Goal: Communication & Community: Connect with others

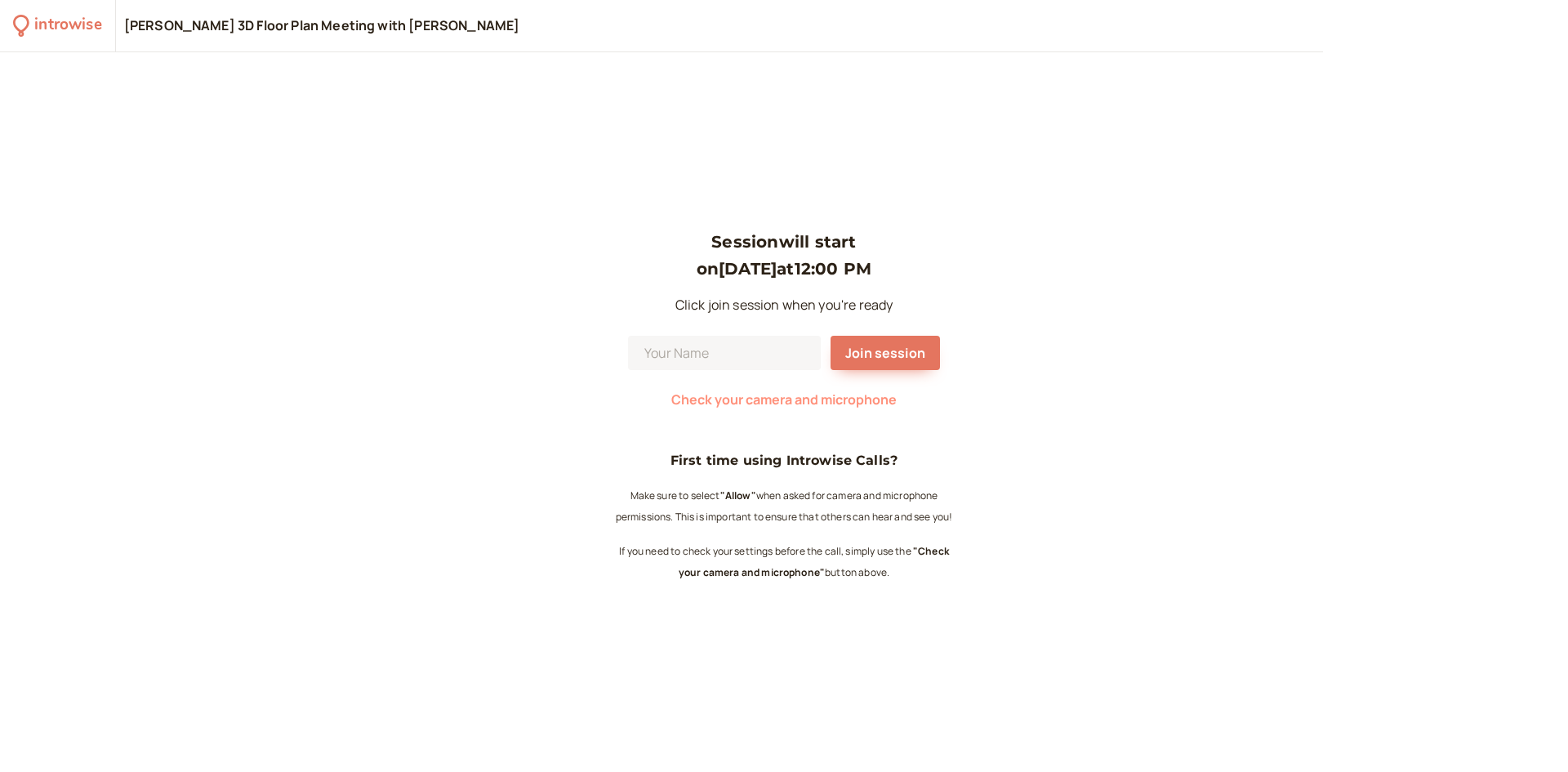
click at [746, 397] on span "Check your camera and microphone" at bounding box center [784, 399] width 226 height 18
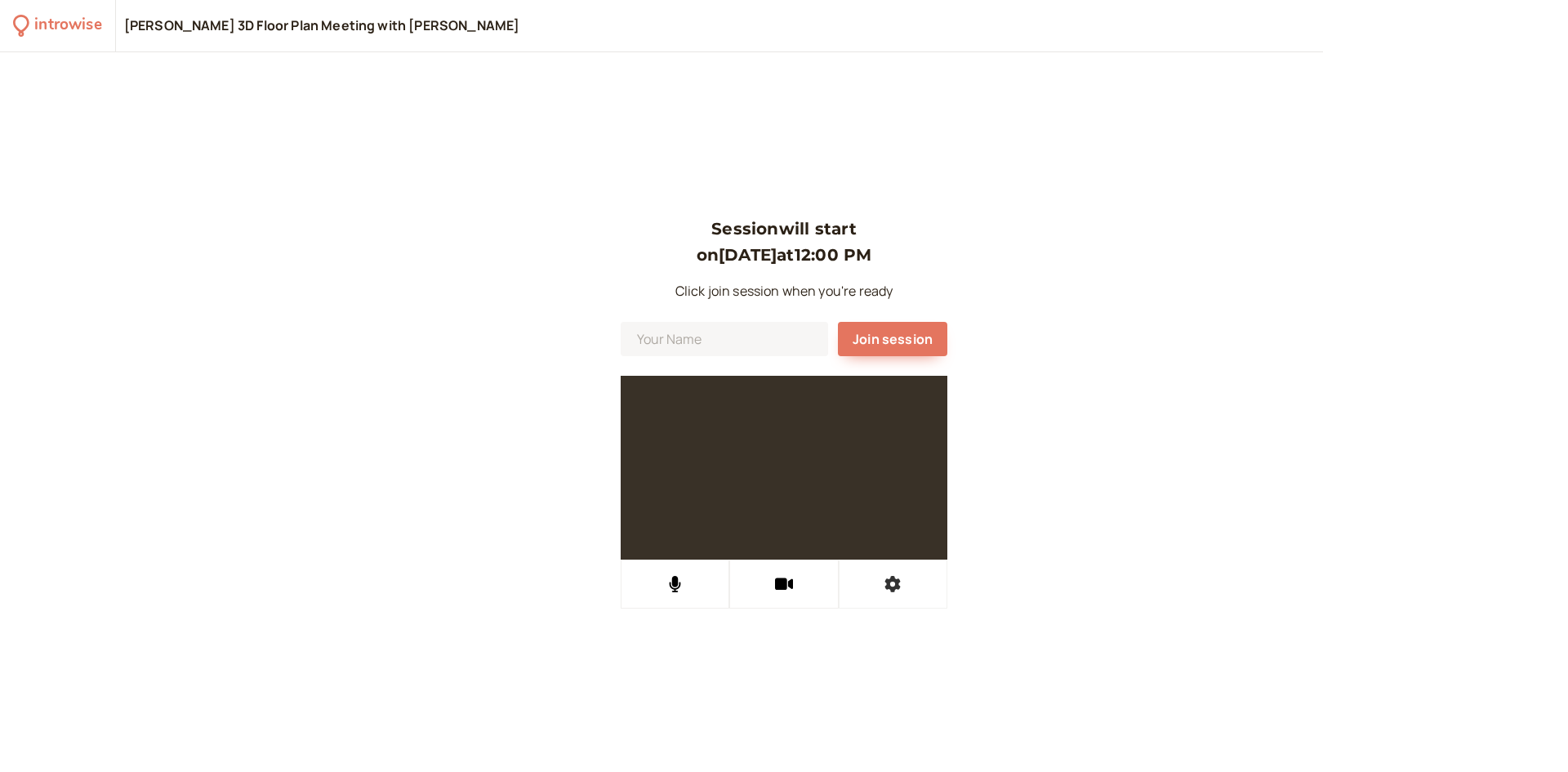
click at [889, 588] on icon at bounding box center [893, 584] width 16 height 17
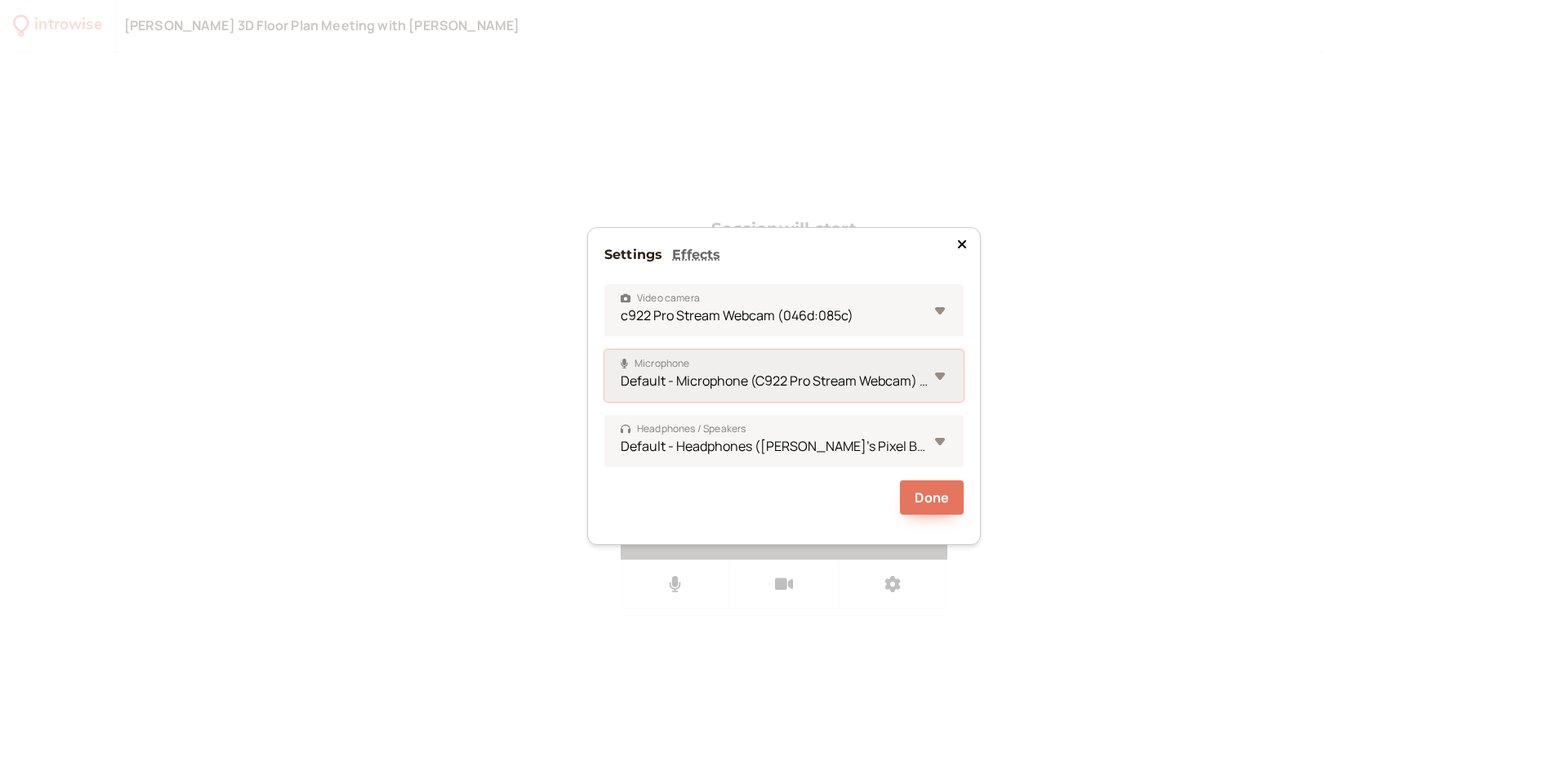
click at [772, 375] on select "Default - Microphone (C922 Pro Stream Webcam) (046d:085c) Communications - Head…" at bounding box center [784, 375] width 360 height 53
select select "bdf99062dd03ceaed4e73882ad5a24ced3293817a9d4ec70b1c1eedb007202d4"
click at [605, 349] on select "Default - Microphone (C922 Pro Stream Webcam) (046d:085c) Communications - Head…" at bounding box center [784, 375] width 360 height 53
click at [745, 448] on select "Default - Headphones (Brian's Pixel Buds Pro) (Bluetooth) Communications - Head…" at bounding box center [784, 441] width 360 height 53
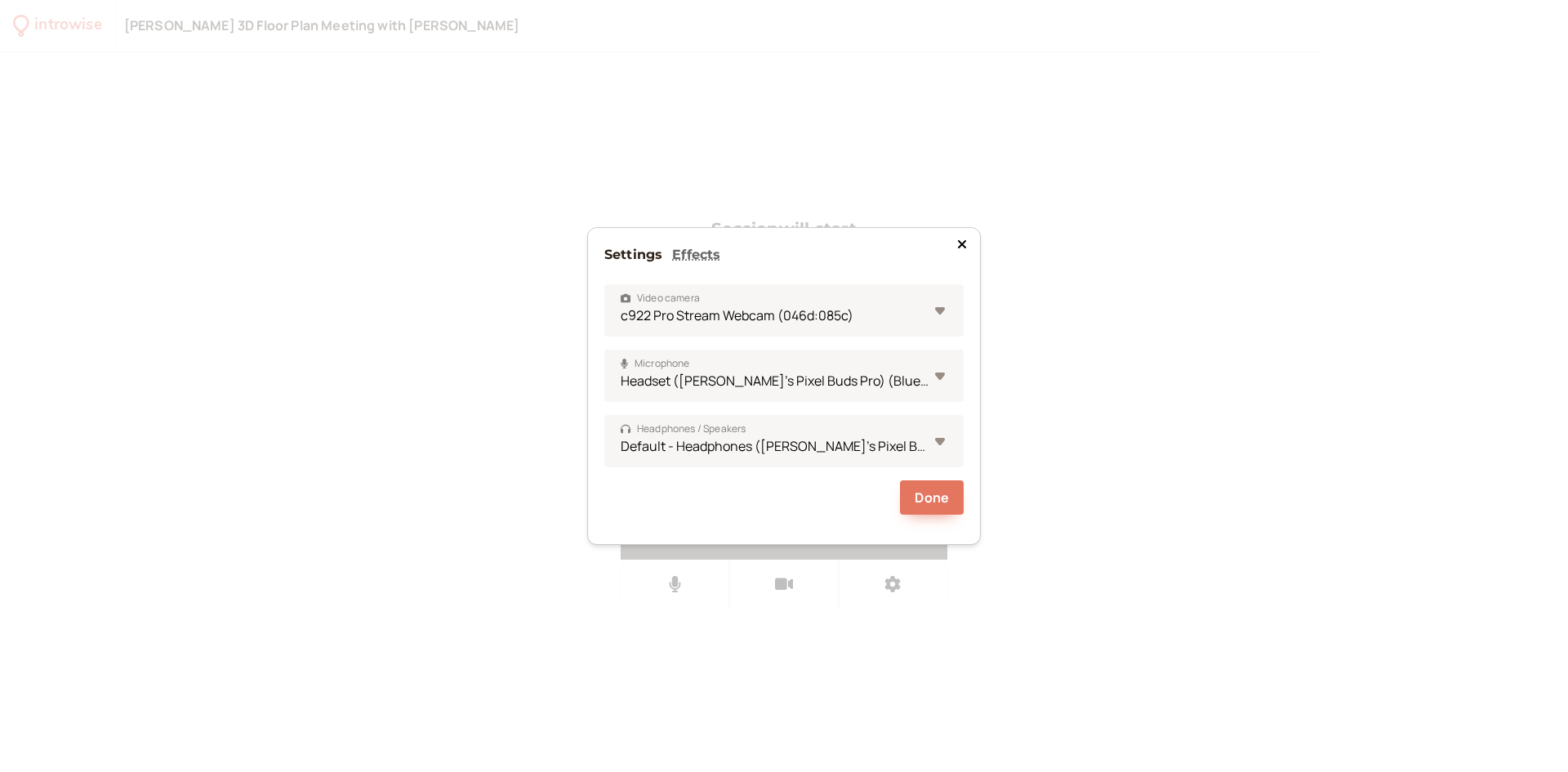
click at [510, 425] on div "Settings Effects Video camera c922 Pro Stream Webcam (046d:085c) Logi Capture M…" at bounding box center [784, 386] width 1568 height 772
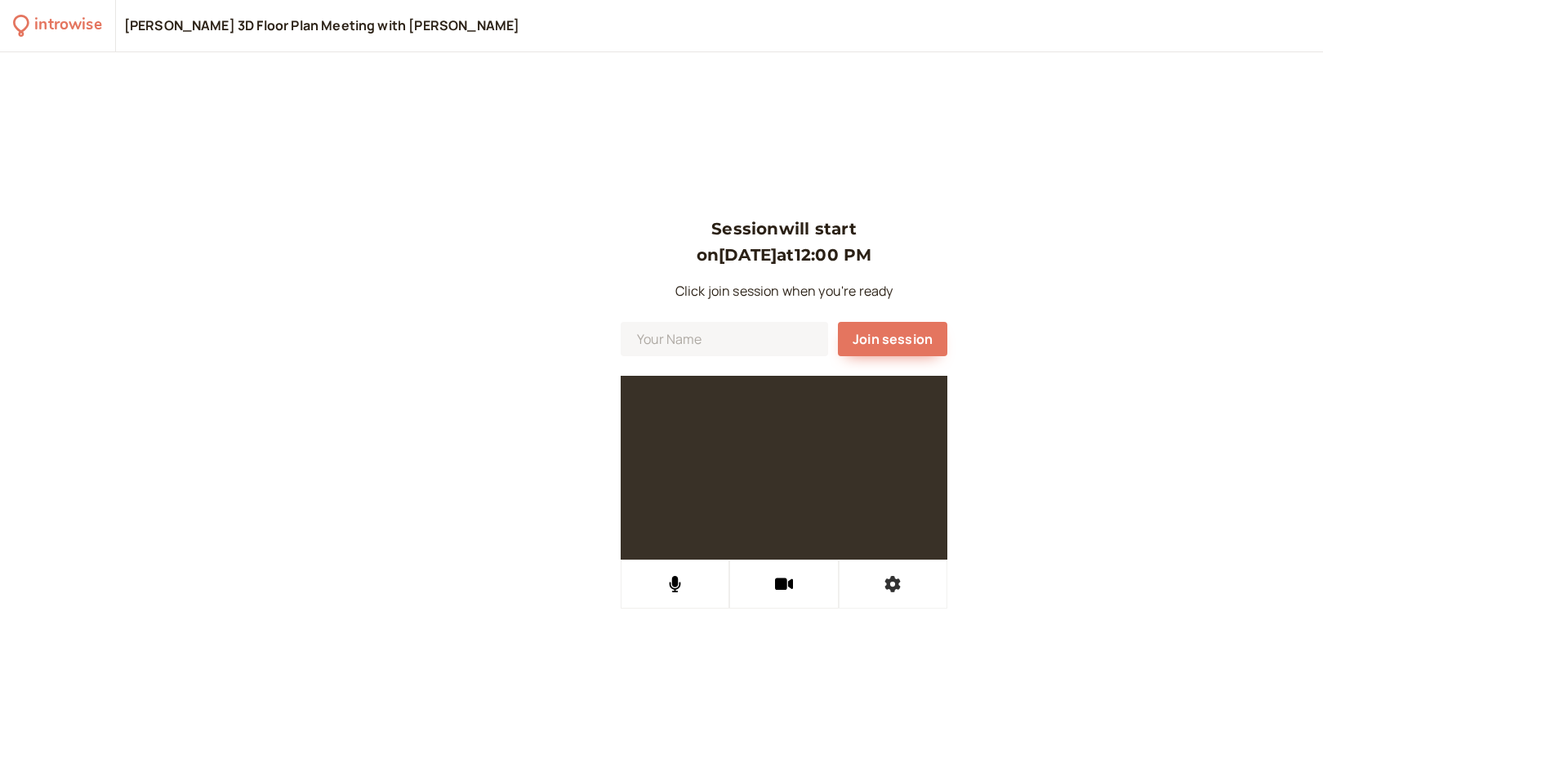
click at [890, 586] on icon at bounding box center [893, 584] width 16 height 17
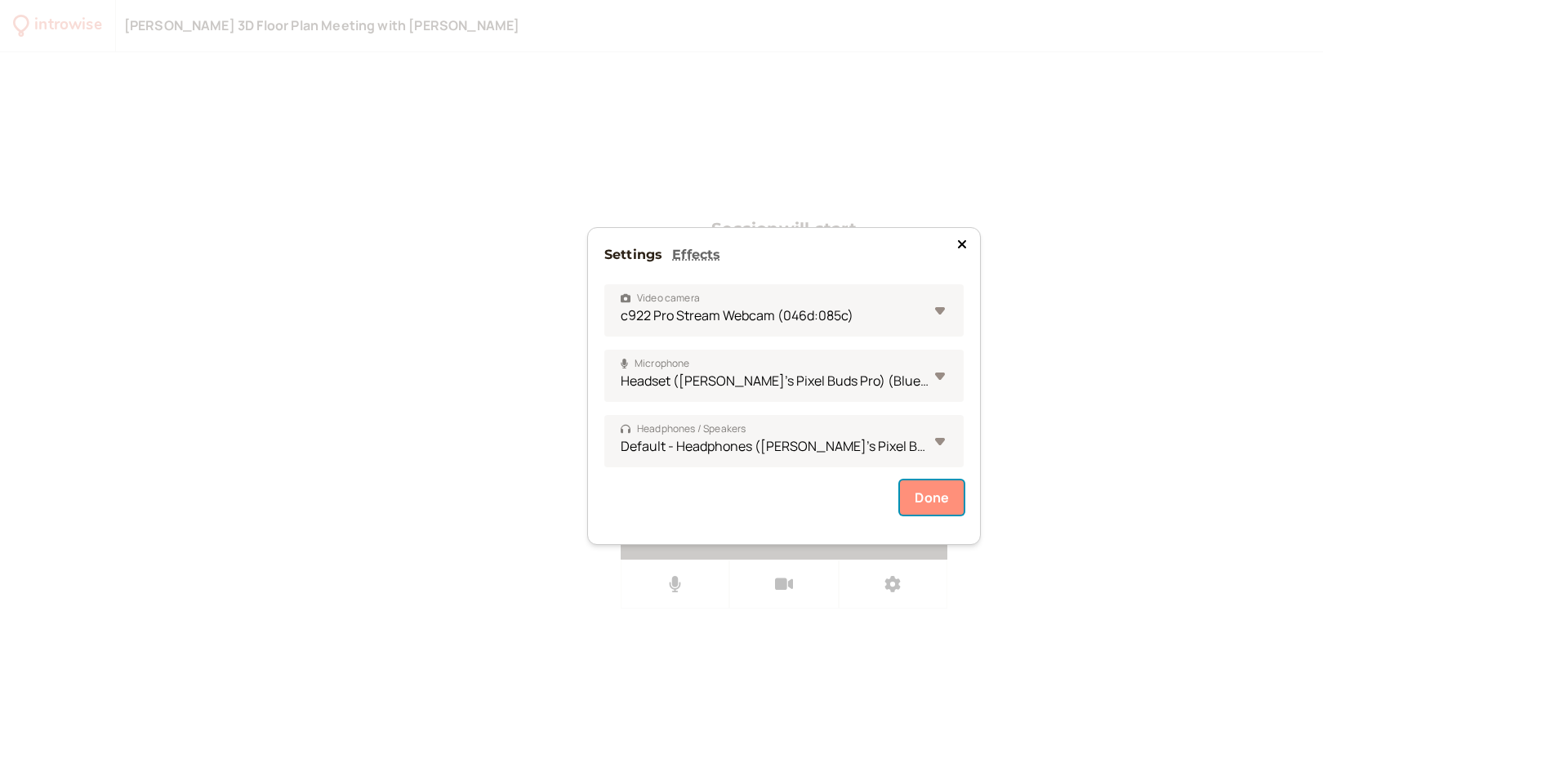
click at [914, 500] on button "Done" at bounding box center [931, 497] width 64 height 34
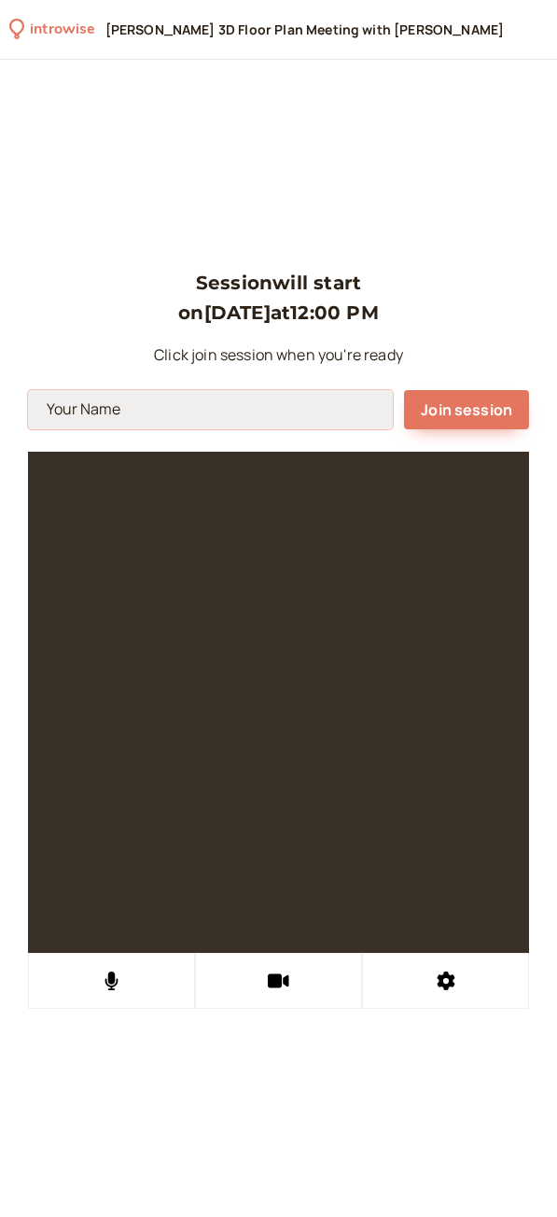
click at [88, 413] on input at bounding box center [210, 409] width 365 height 39
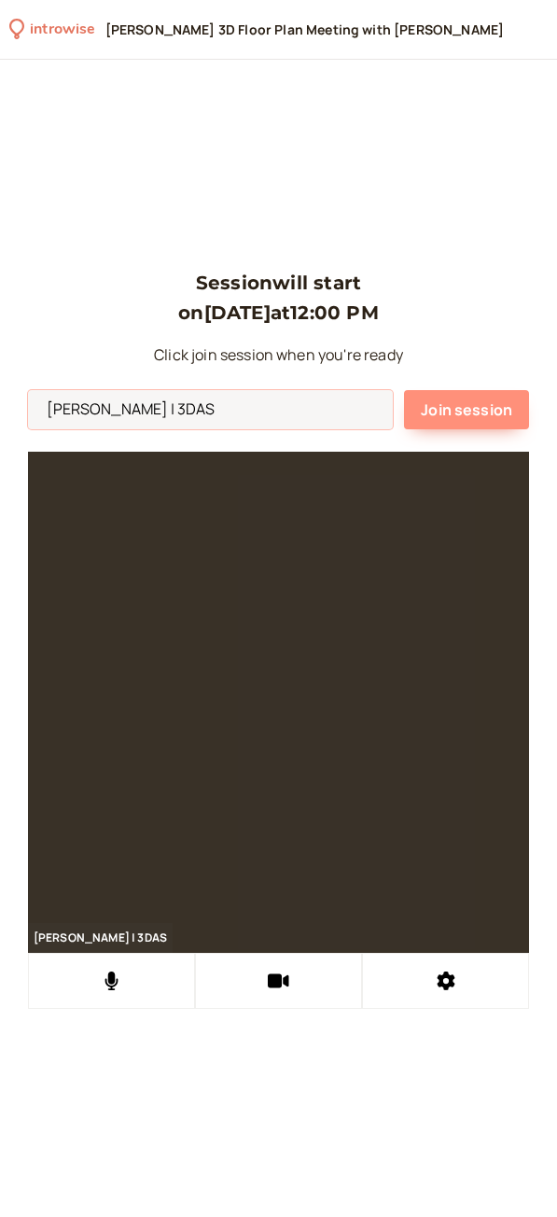
type input "[PERSON_NAME] | 3DAS"
click at [451, 405] on span "Join session" at bounding box center [466, 409] width 91 height 21
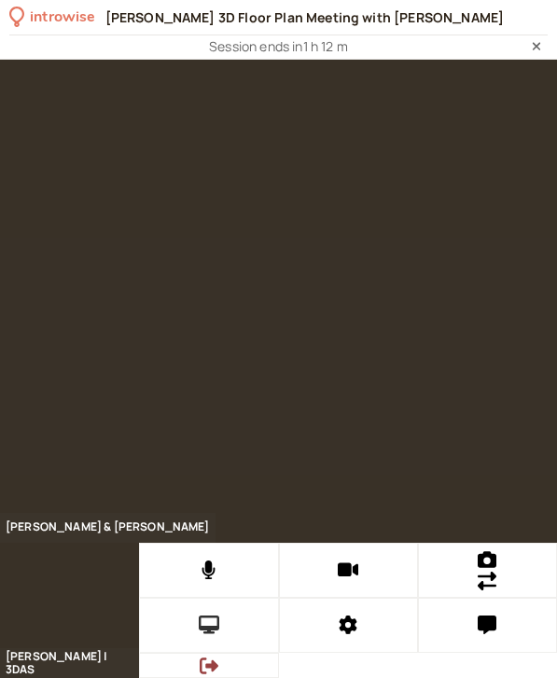
click at [205, 620] on icon at bounding box center [209, 625] width 21 height 19
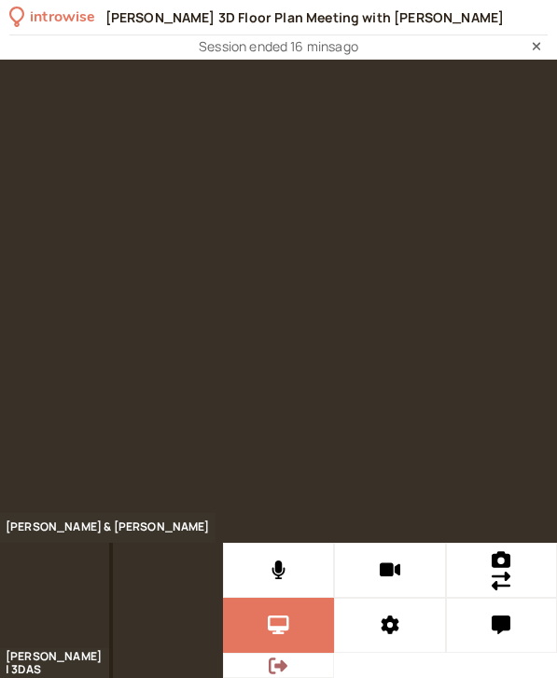
drag, startPoint x: 278, startPoint y: 665, endPoint x: 344, endPoint y: 720, distance: 86.1
click at [344, 678] on html "introwise Kovach 3D Floor Plan Meeting with Brian Zajac Session ended 16 mins a…" at bounding box center [278, 339] width 557 height 678
click at [283, 668] on icon at bounding box center [278, 666] width 19 height 17
